Goal: Task Accomplishment & Management: Complete application form

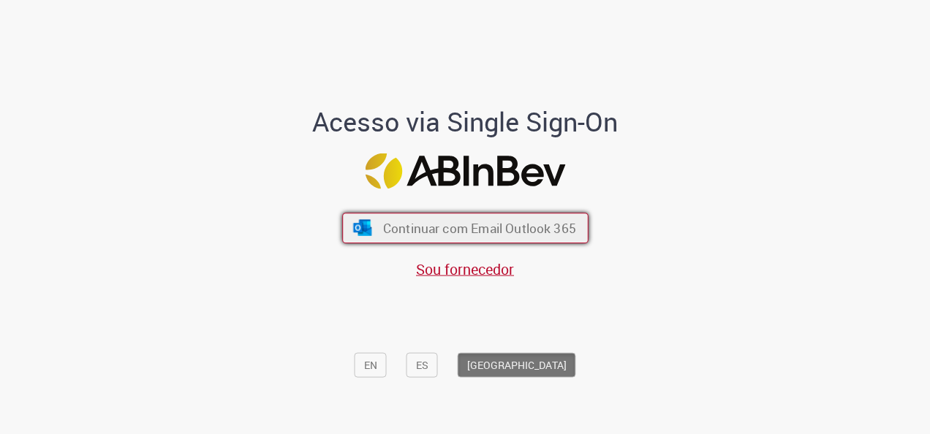
click at [487, 224] on span "Continuar com Email Outlook 365" at bounding box center [478, 228] width 193 height 17
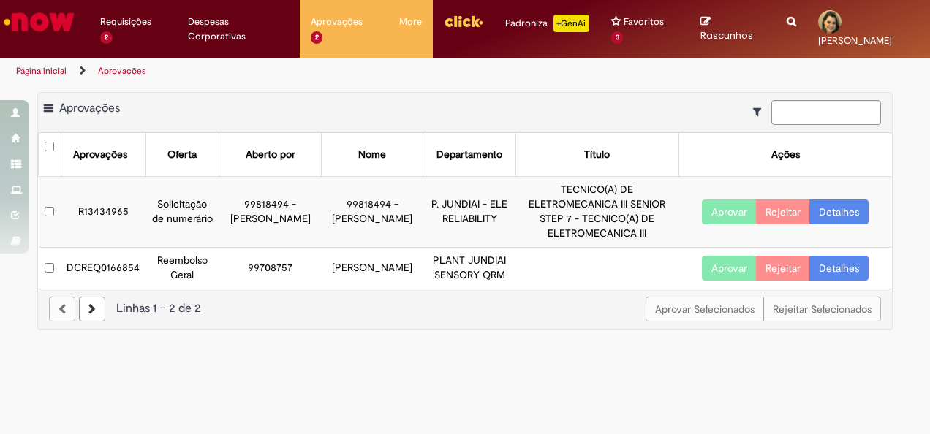
click at [833, 256] on link "Detalhes" at bounding box center [838, 268] width 59 height 25
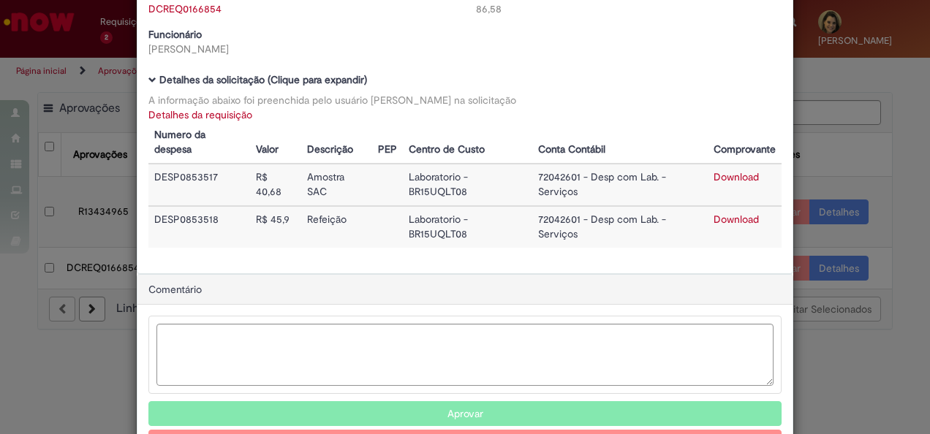
scroll to position [130, 0]
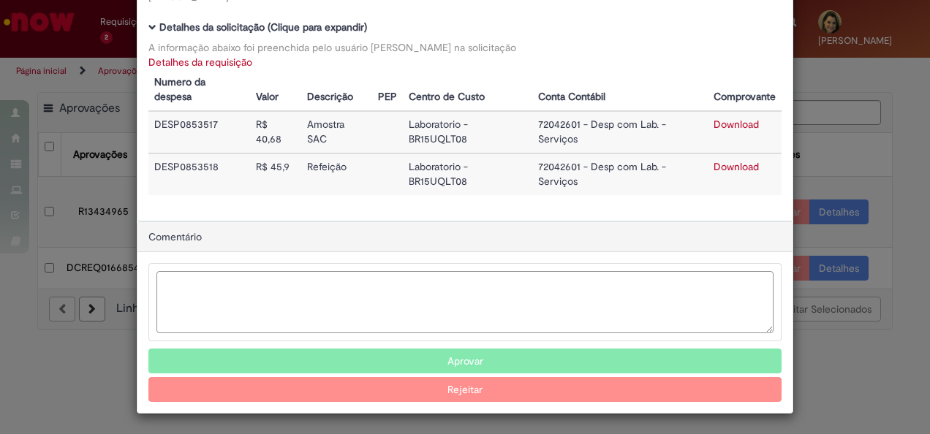
click at [545, 295] on textarea "Ambev Approval Modal" at bounding box center [464, 302] width 617 height 62
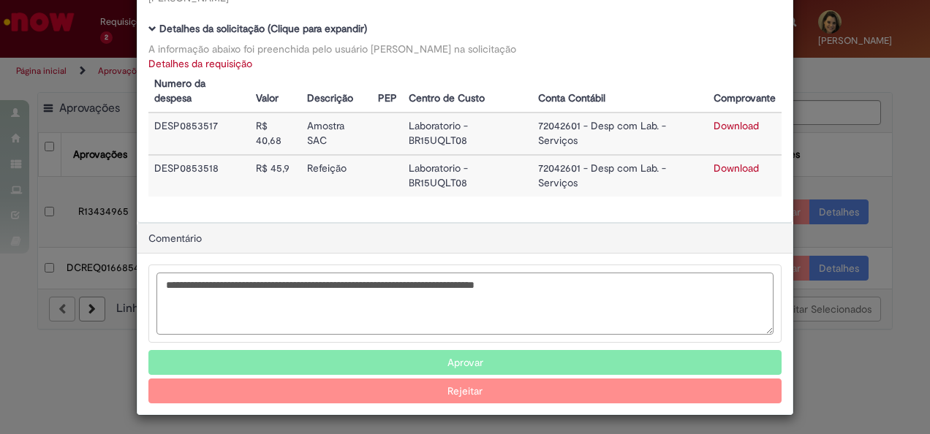
type textarea "**********"
click at [495, 359] on button "Aprovar" at bounding box center [464, 362] width 633 height 25
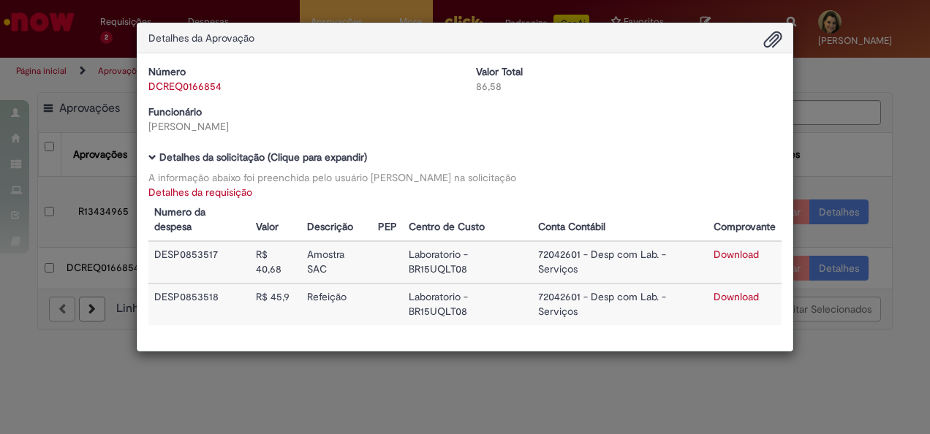
scroll to position [0, 0]
click at [382, 364] on div "Detalhes da Aprovação Número DCREQ0166854 Valor Total 86,58 Funcionário [PERSON…" at bounding box center [465, 217] width 930 height 434
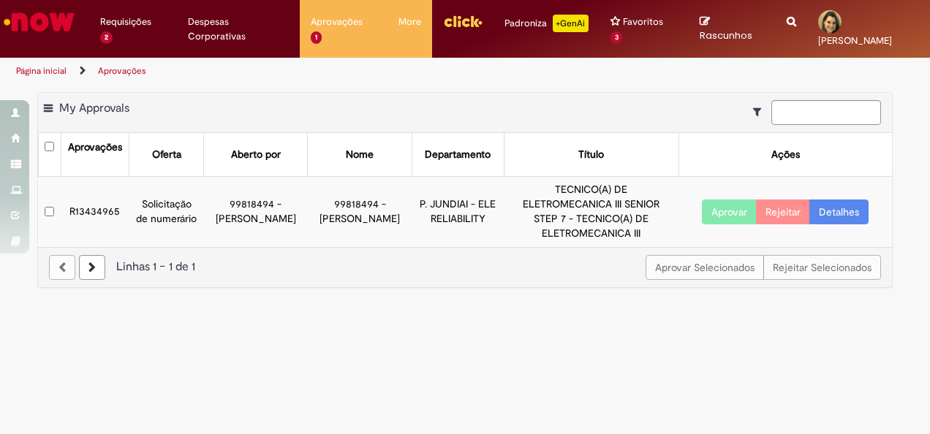
click at [716, 205] on button "Aprovar" at bounding box center [729, 212] width 55 height 25
